Goal: Information Seeking & Learning: Find specific fact

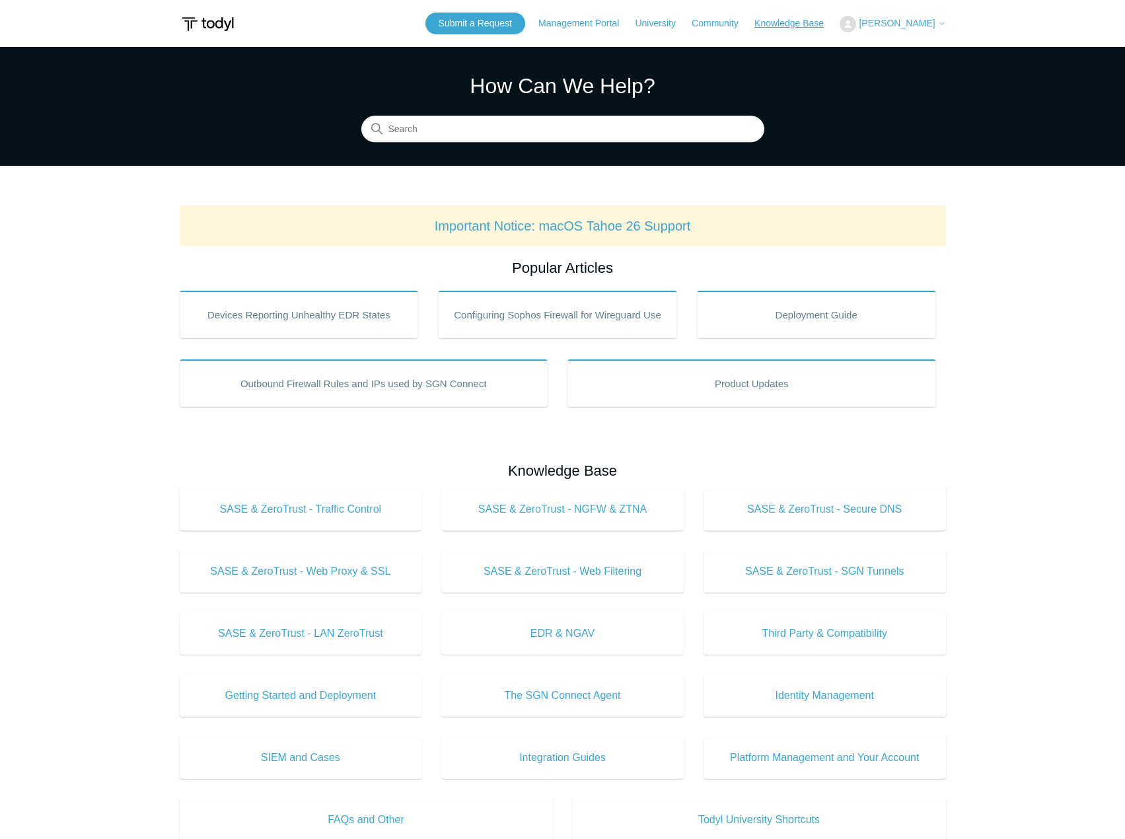
click at [811, 22] on link "Knowledge Base" at bounding box center [795, 24] width 83 height 14
click at [633, 123] on input "Search" at bounding box center [562, 129] width 403 height 26
paste input "7000218"
type input "7000218"
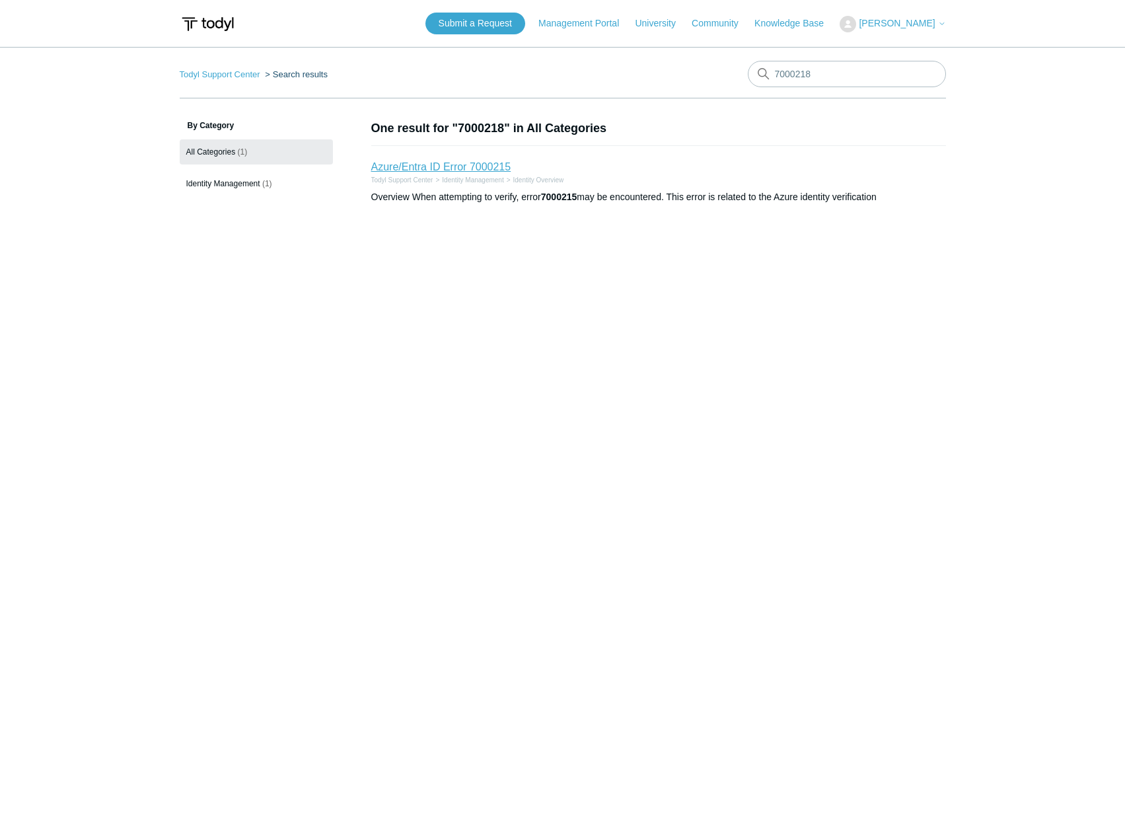
click at [429, 165] on link "Azure/Entra ID Error 7000215" at bounding box center [441, 166] width 140 height 11
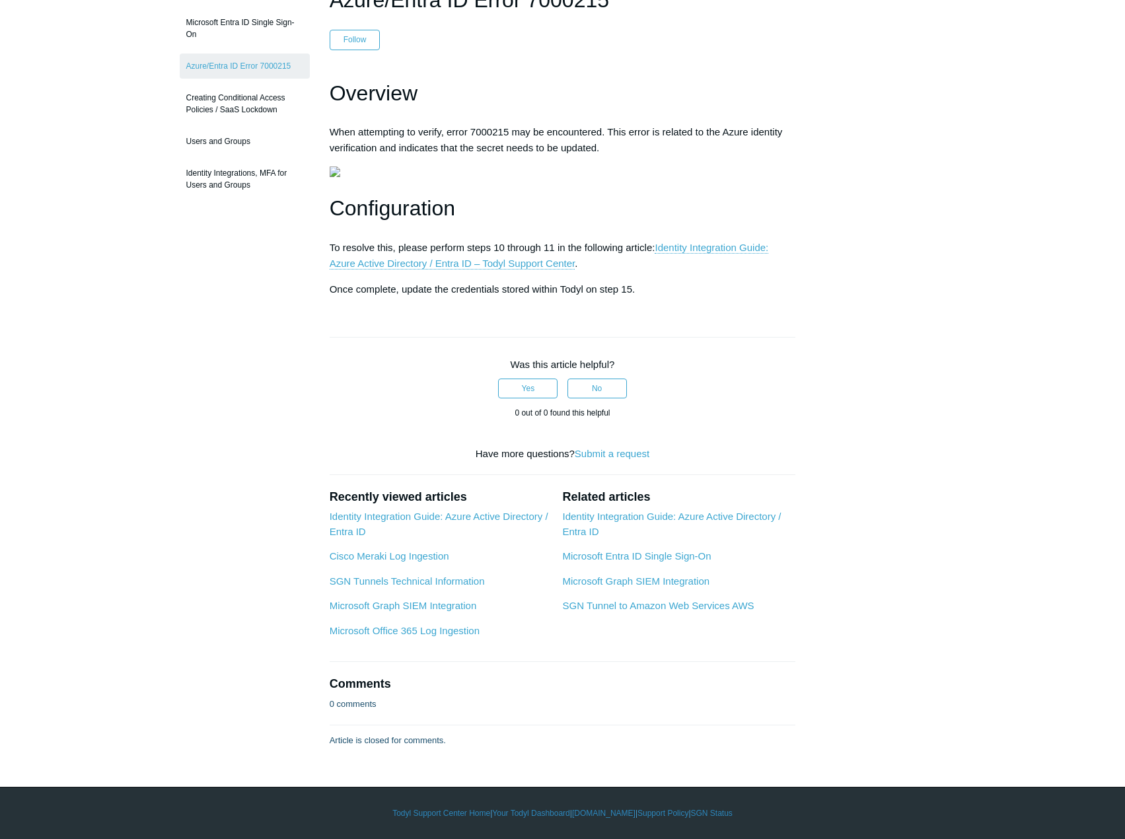
scroll to position [330, 0]
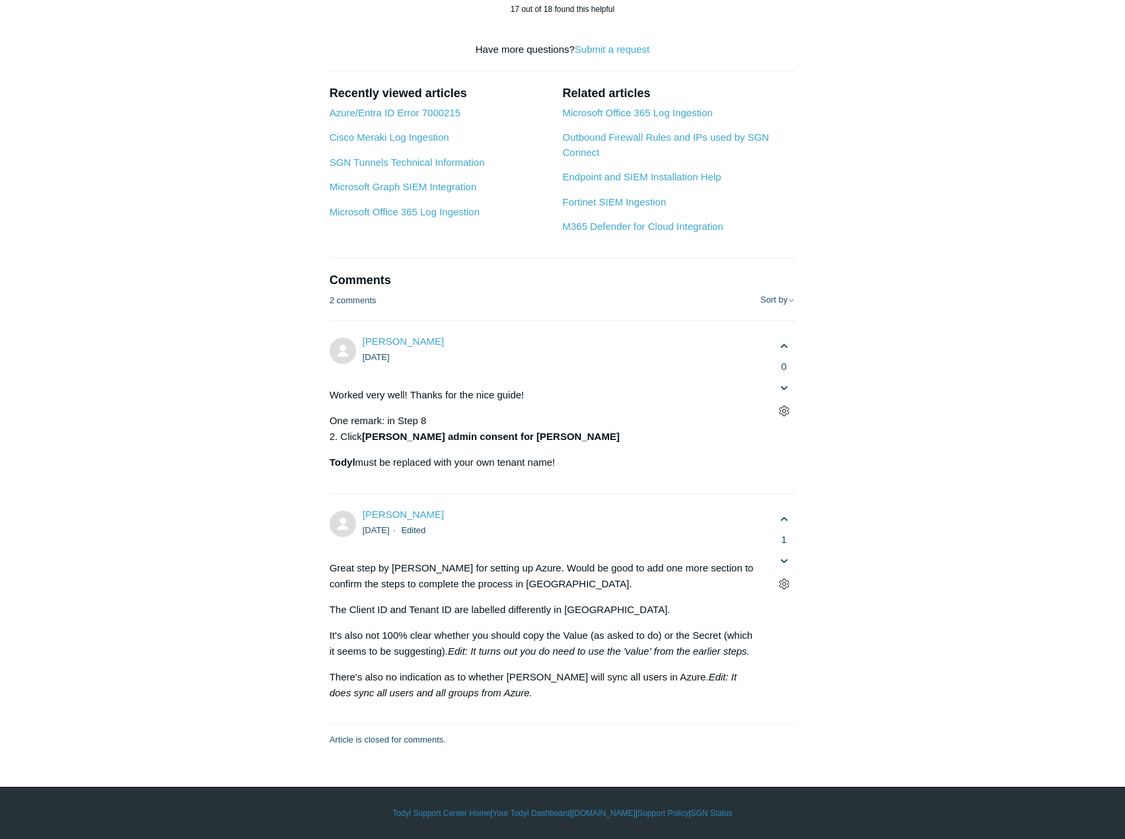
scroll to position [5481, 0]
